Goal: Find specific page/section: Find specific page/section

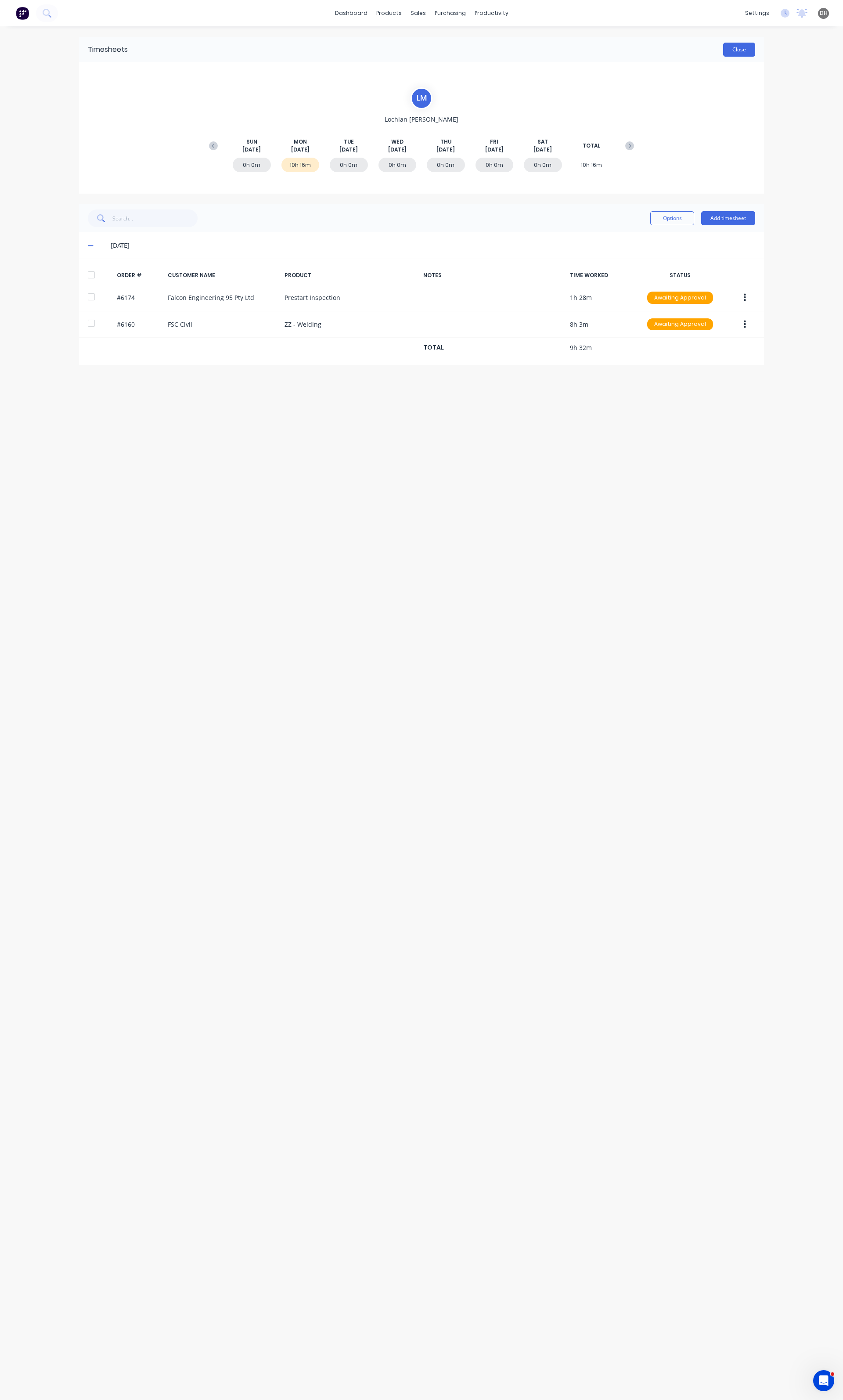
click at [744, 48] on button "Close" at bounding box center [739, 49] width 32 height 14
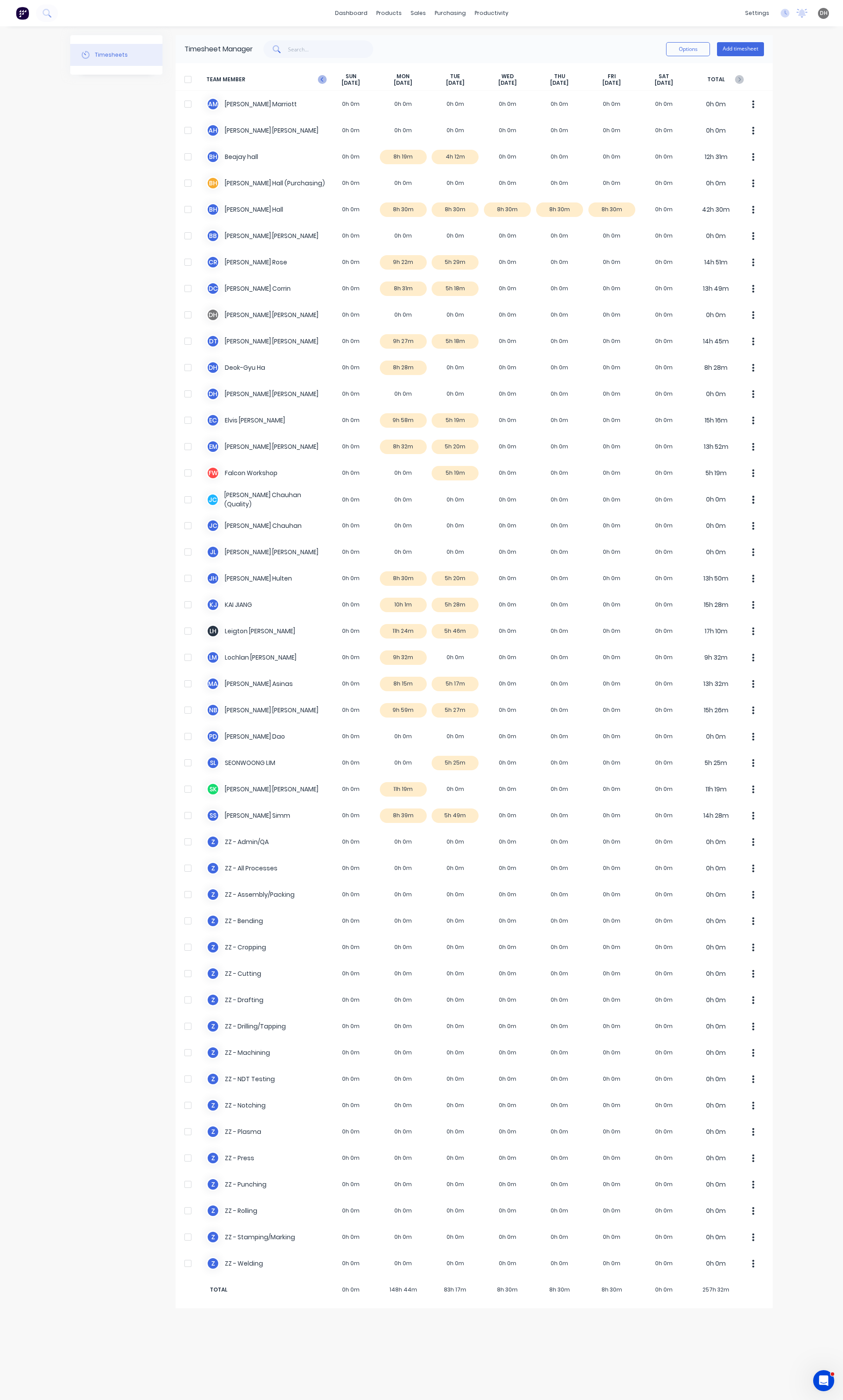
click at [322, 76] on icon "button" at bounding box center [322, 79] width 9 height 9
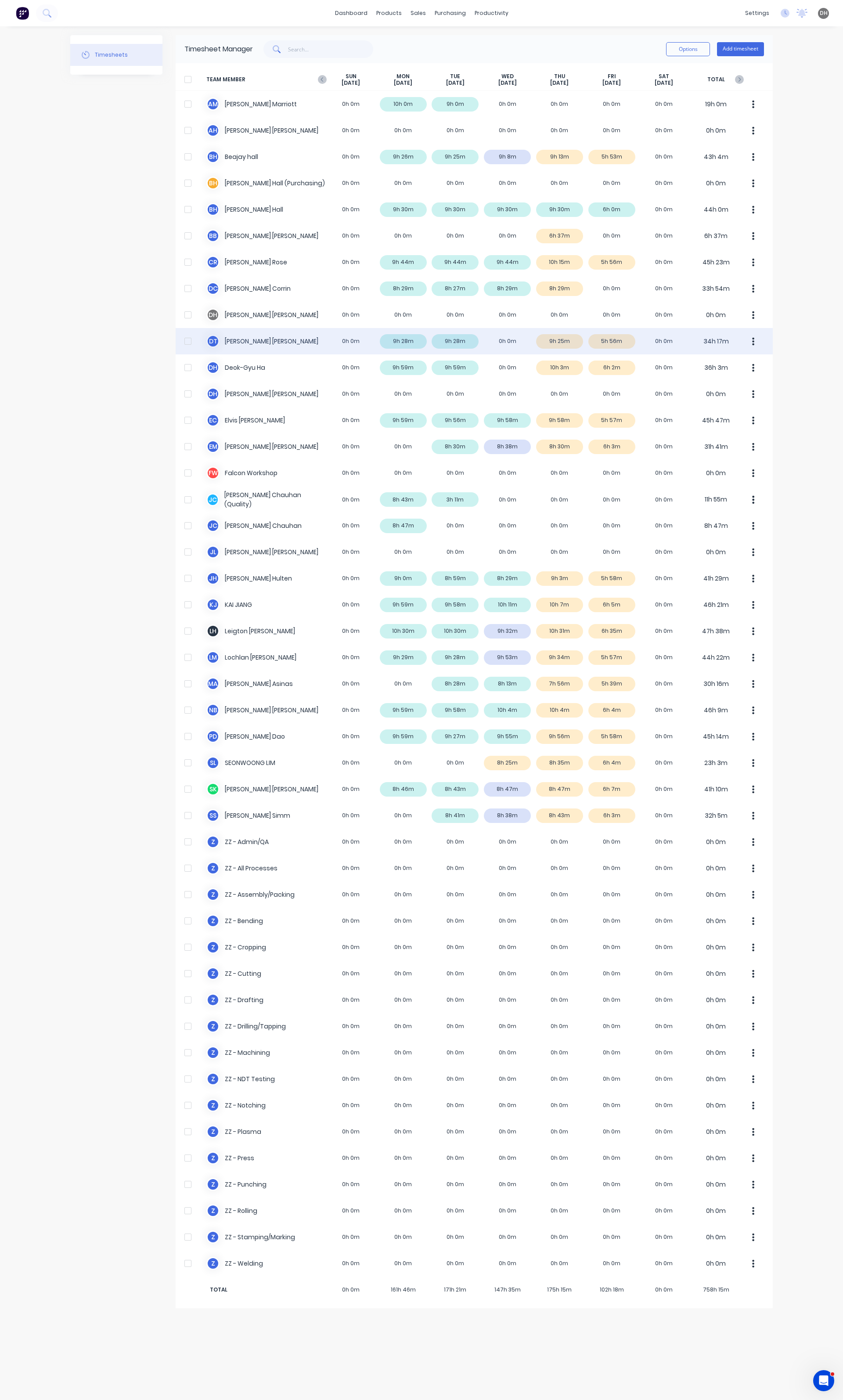
click at [617, 341] on div "D T [PERSON_NAME] 0h 0m 9h 28m 9h 28m 0h 0m 9h 25m 5h 56m 0h 0m 34h 17m" at bounding box center [474, 341] width 597 height 26
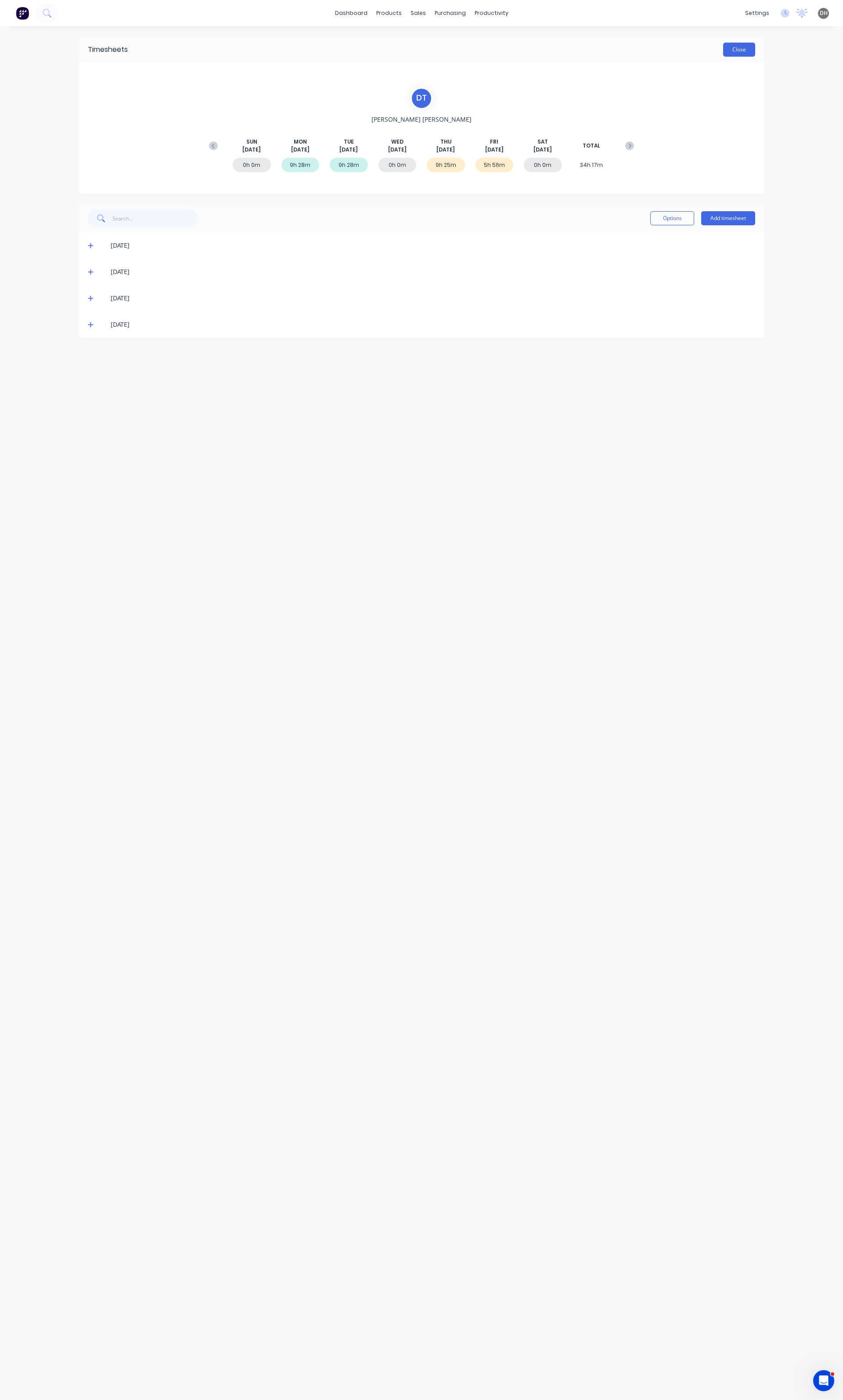
click at [736, 48] on button "Close" at bounding box center [739, 49] width 32 height 14
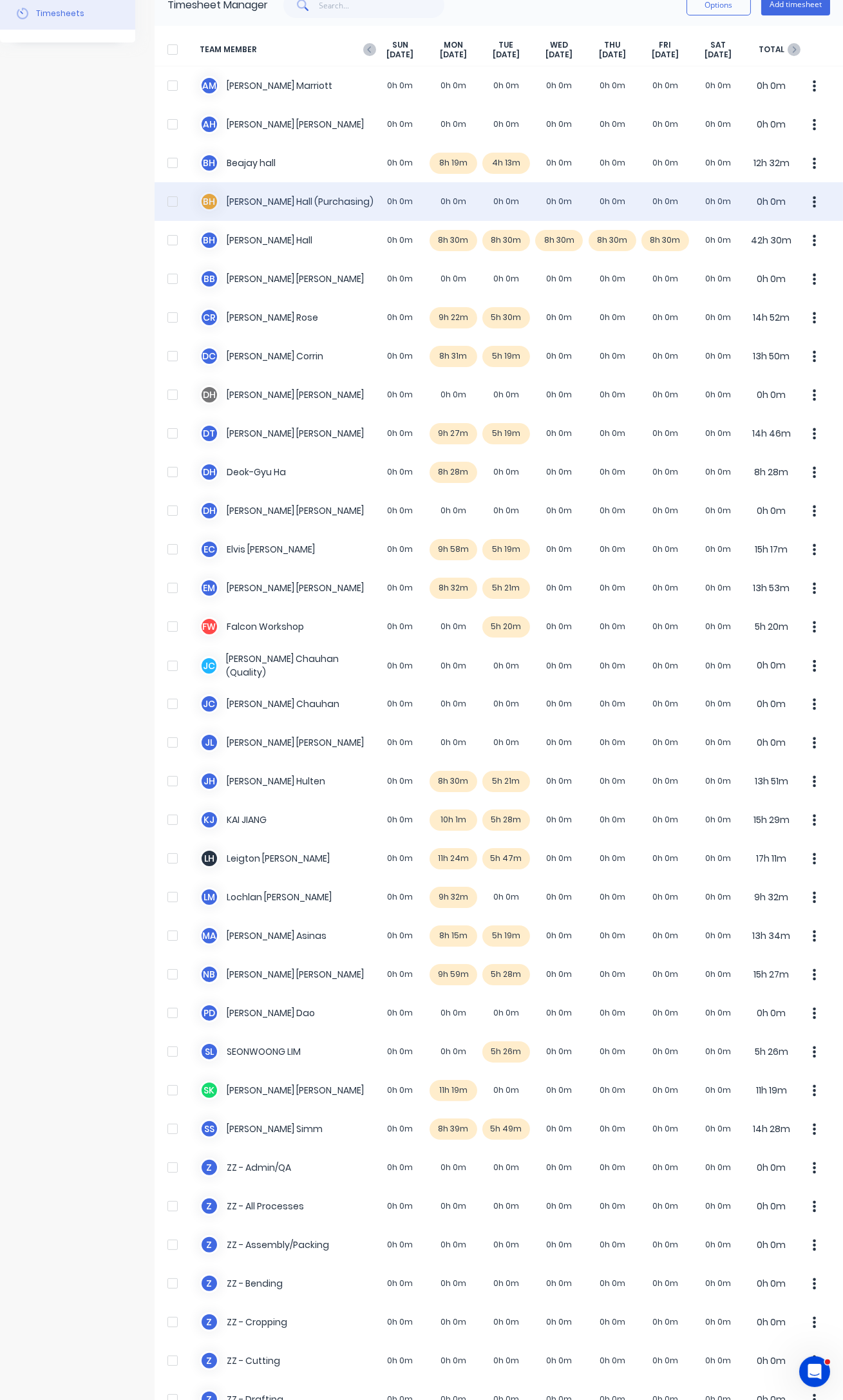
scroll to position [58, 0]
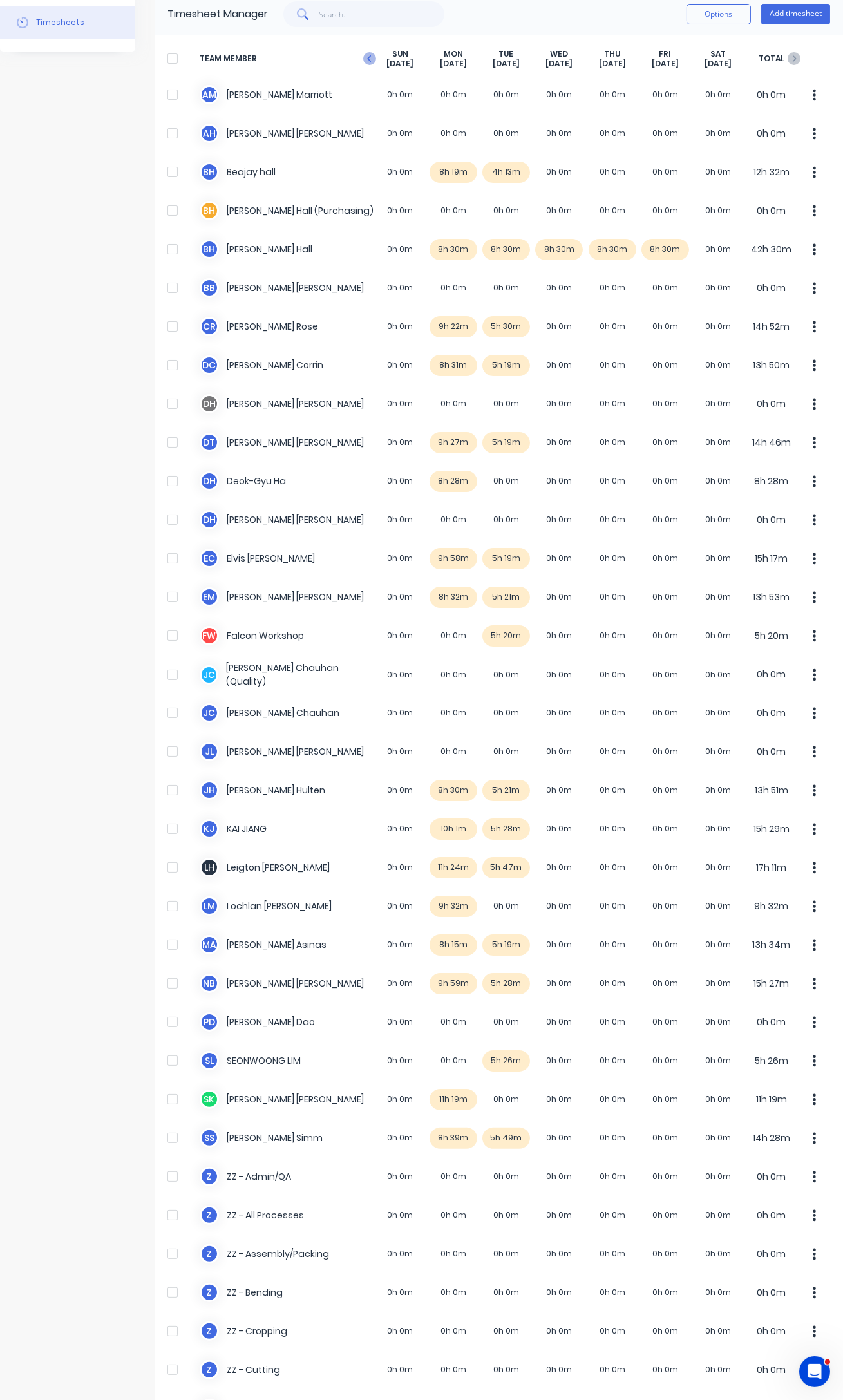
click at [369, 54] on icon "button" at bounding box center [370, 58] width 13 height 13
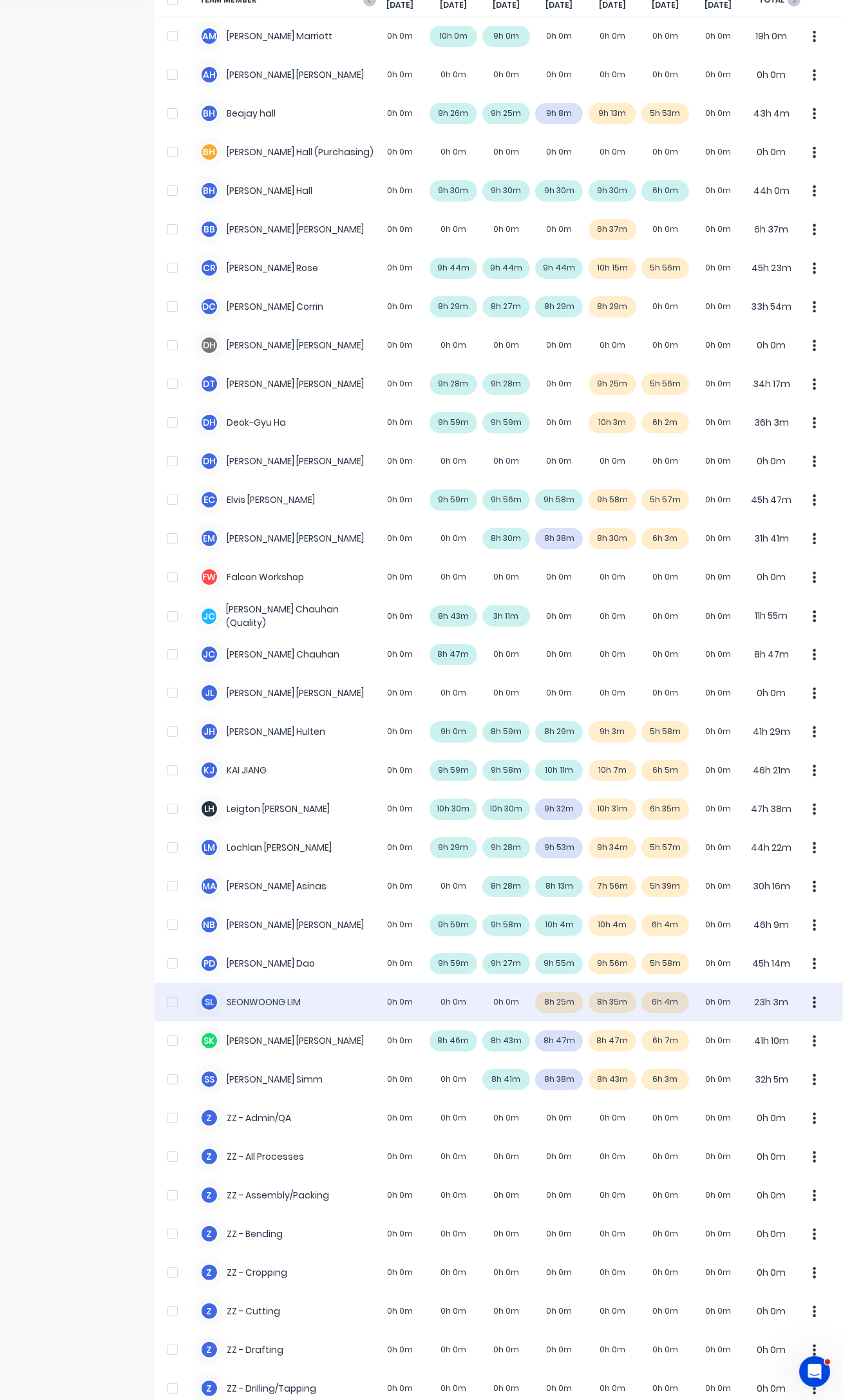
scroll to position [0, 0]
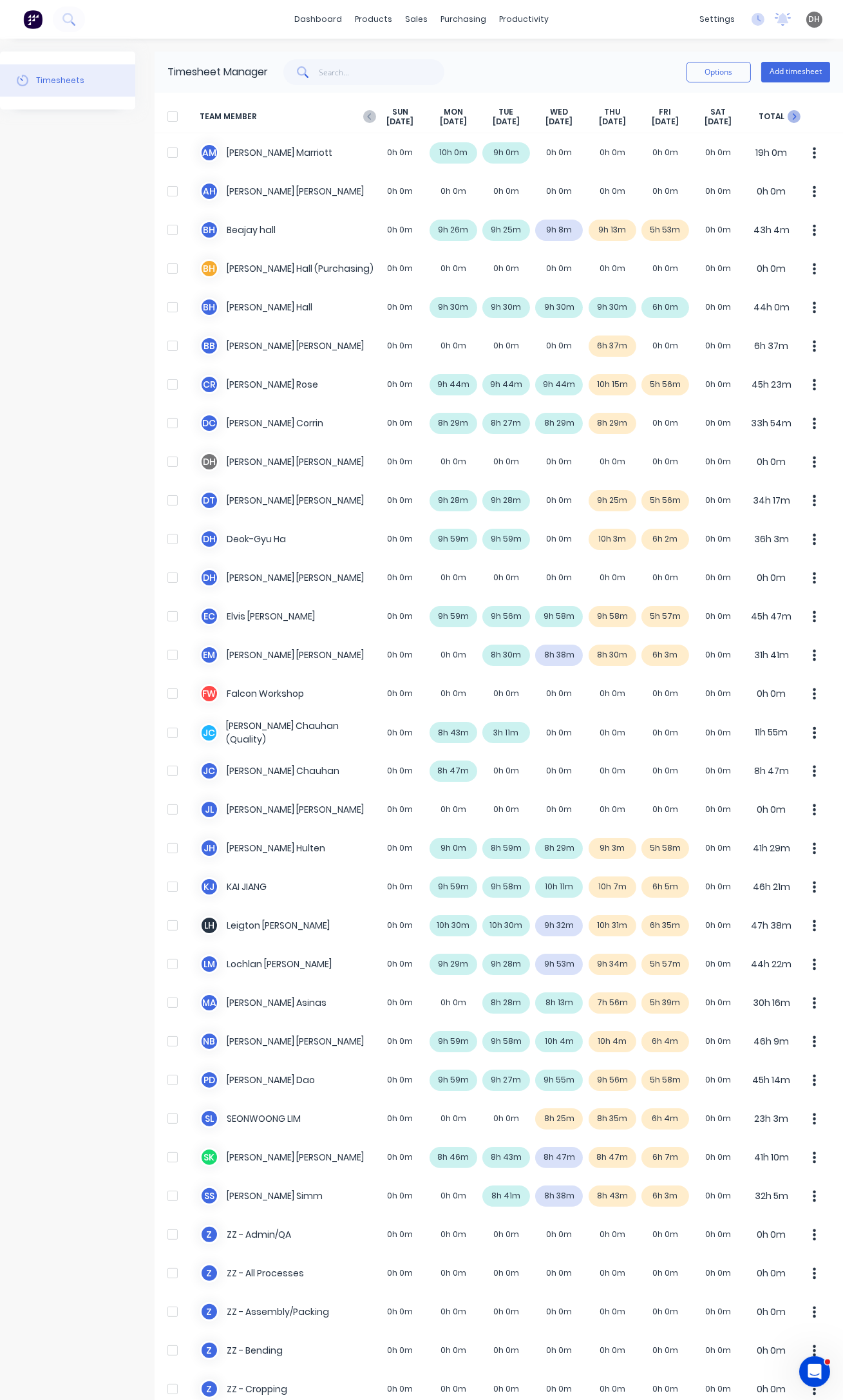
click at [787, 117] on icon "button" at bounding box center [794, 116] width 13 height 13
